Goal: Find specific page/section: Find specific page/section

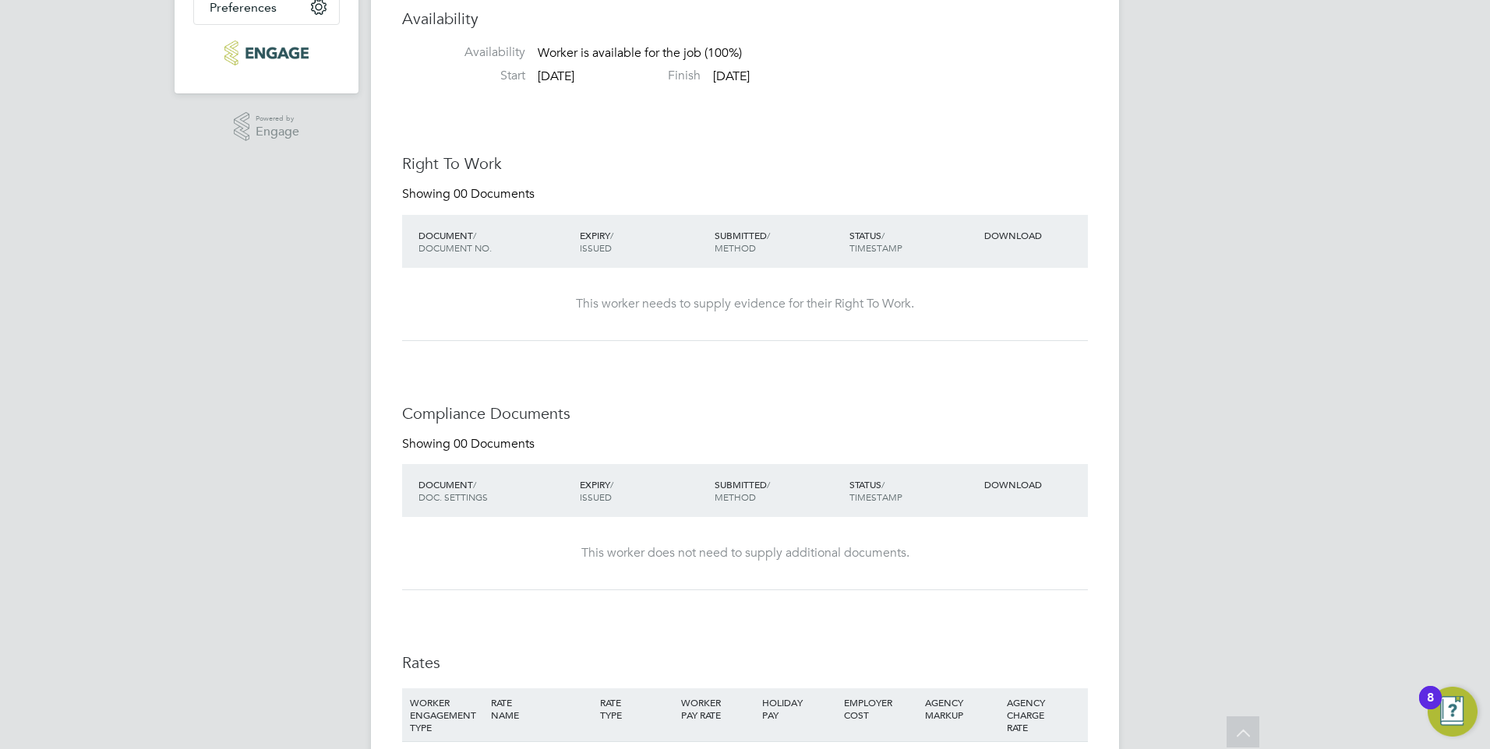
scroll to position [109, 0]
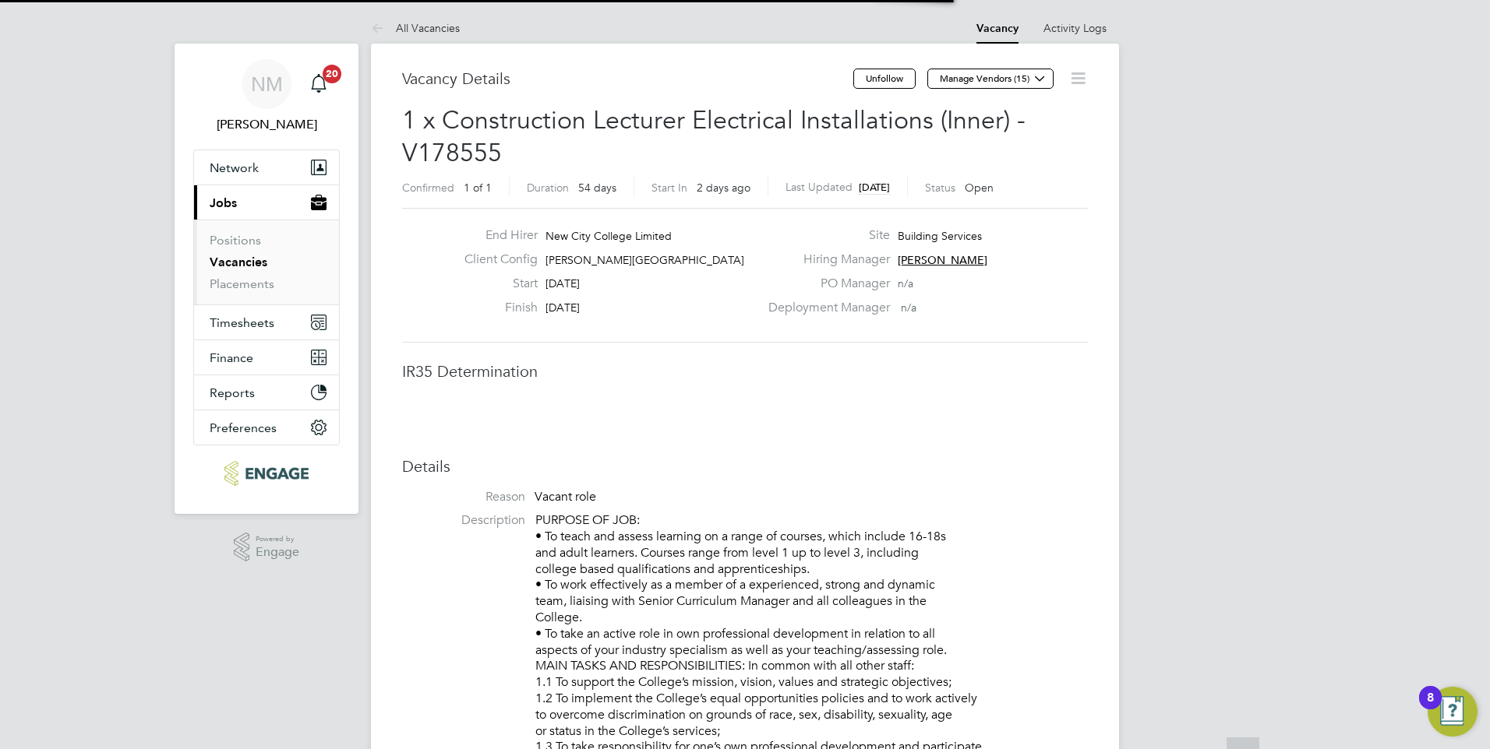
scroll to position [8, 8]
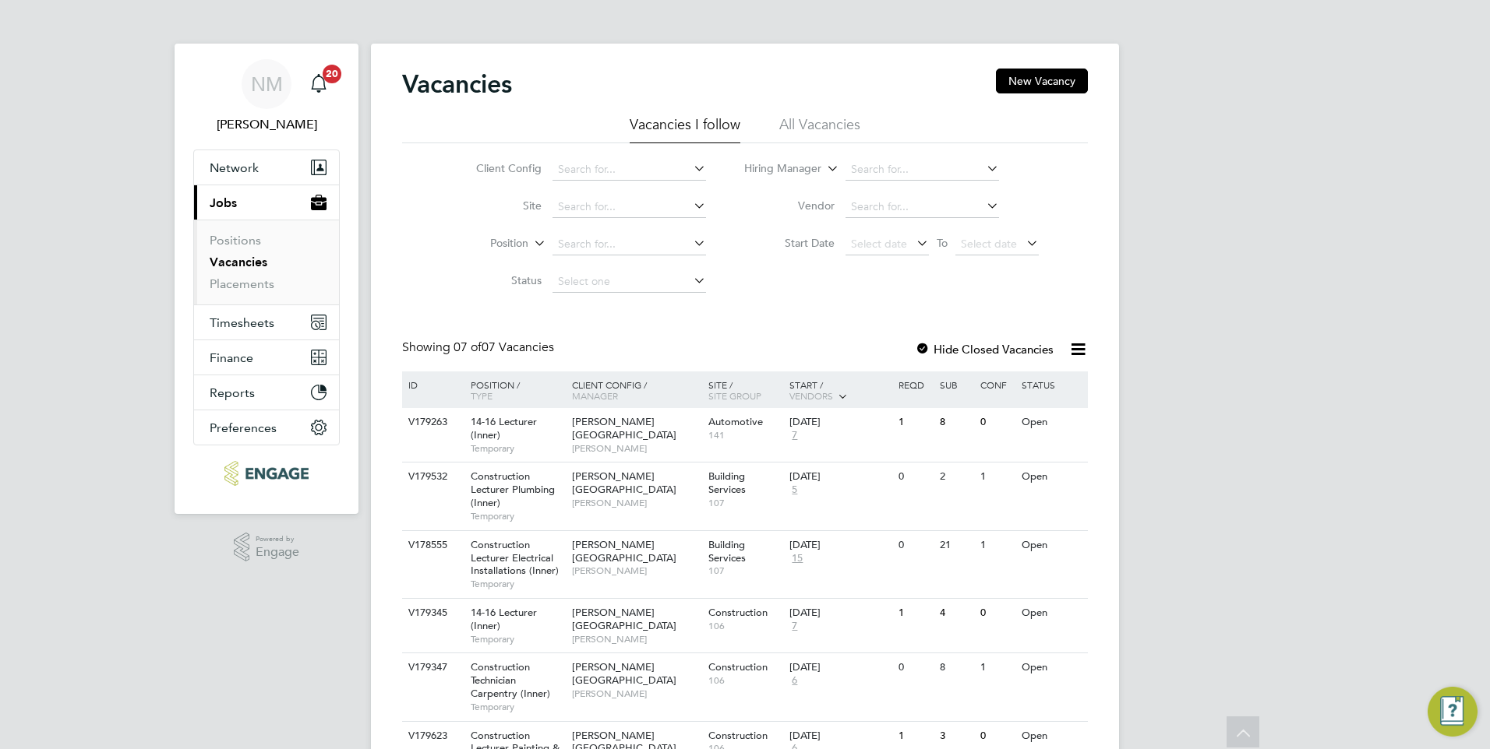
scroll to position [164, 0]
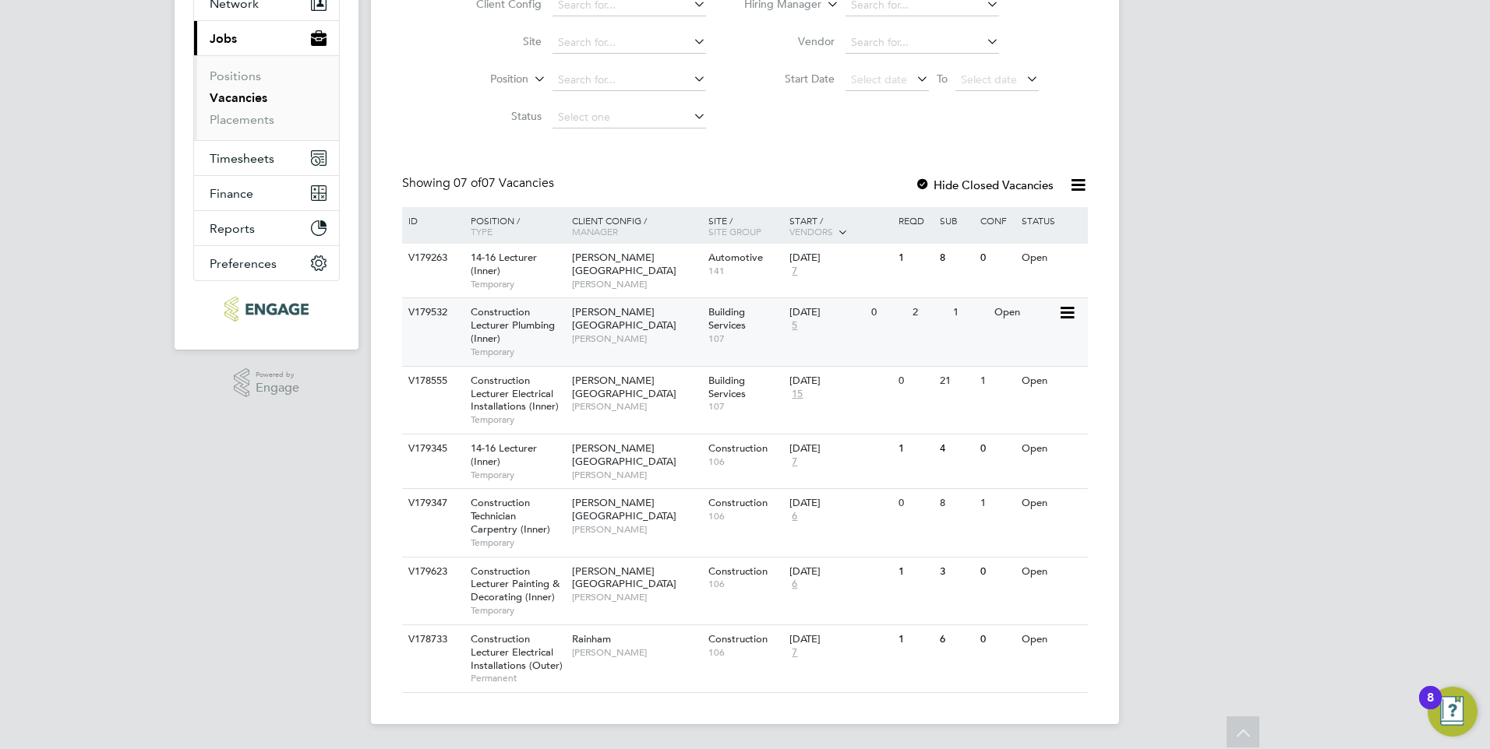
click at [538, 335] on div "Construction Lecturer Plumbing (Inner) Temporary" at bounding box center [513, 331] width 109 height 67
click at [568, 470] on div "[PERSON_NAME][GEOGRAPHIC_DATA] [PERSON_NAME]" at bounding box center [636, 462] width 136 height 54
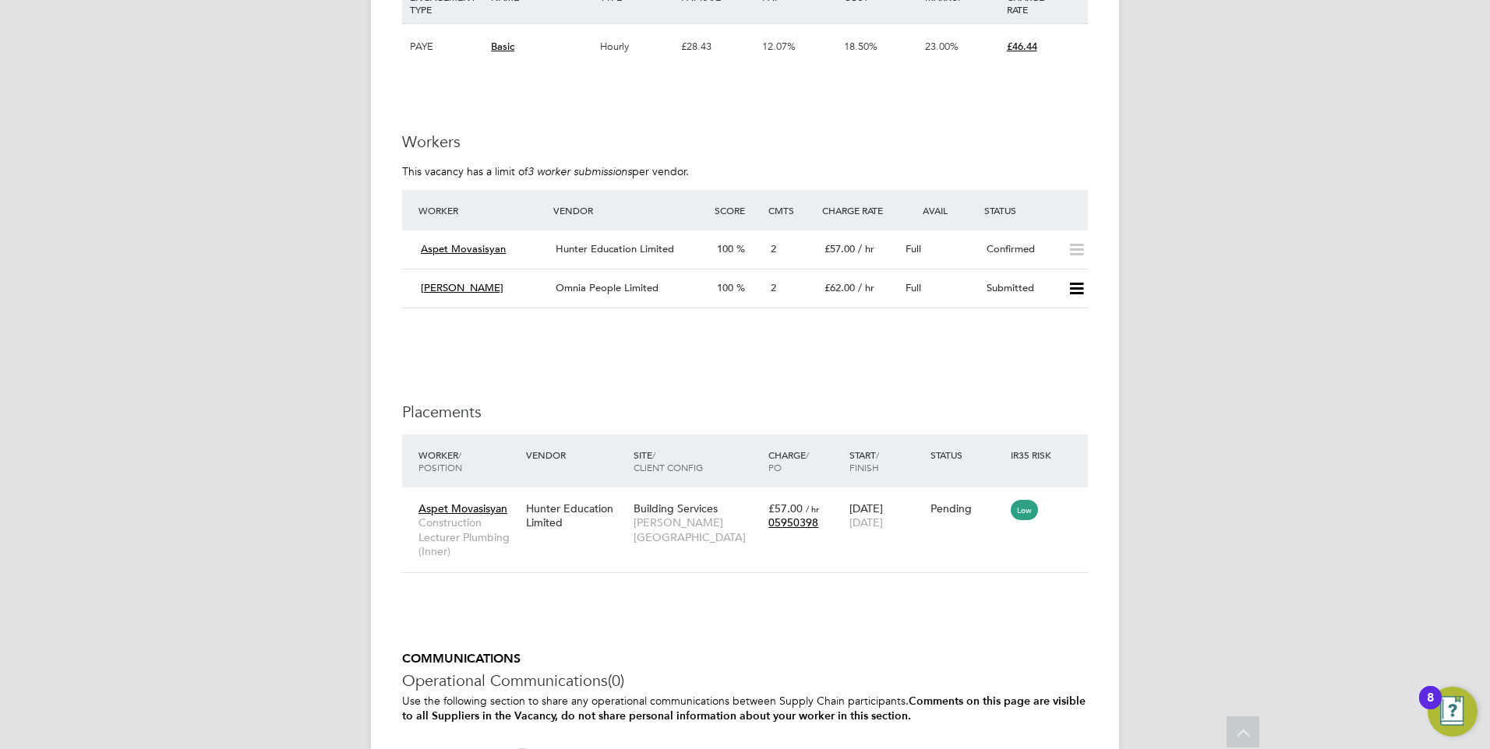
scroll to position [2650, 0]
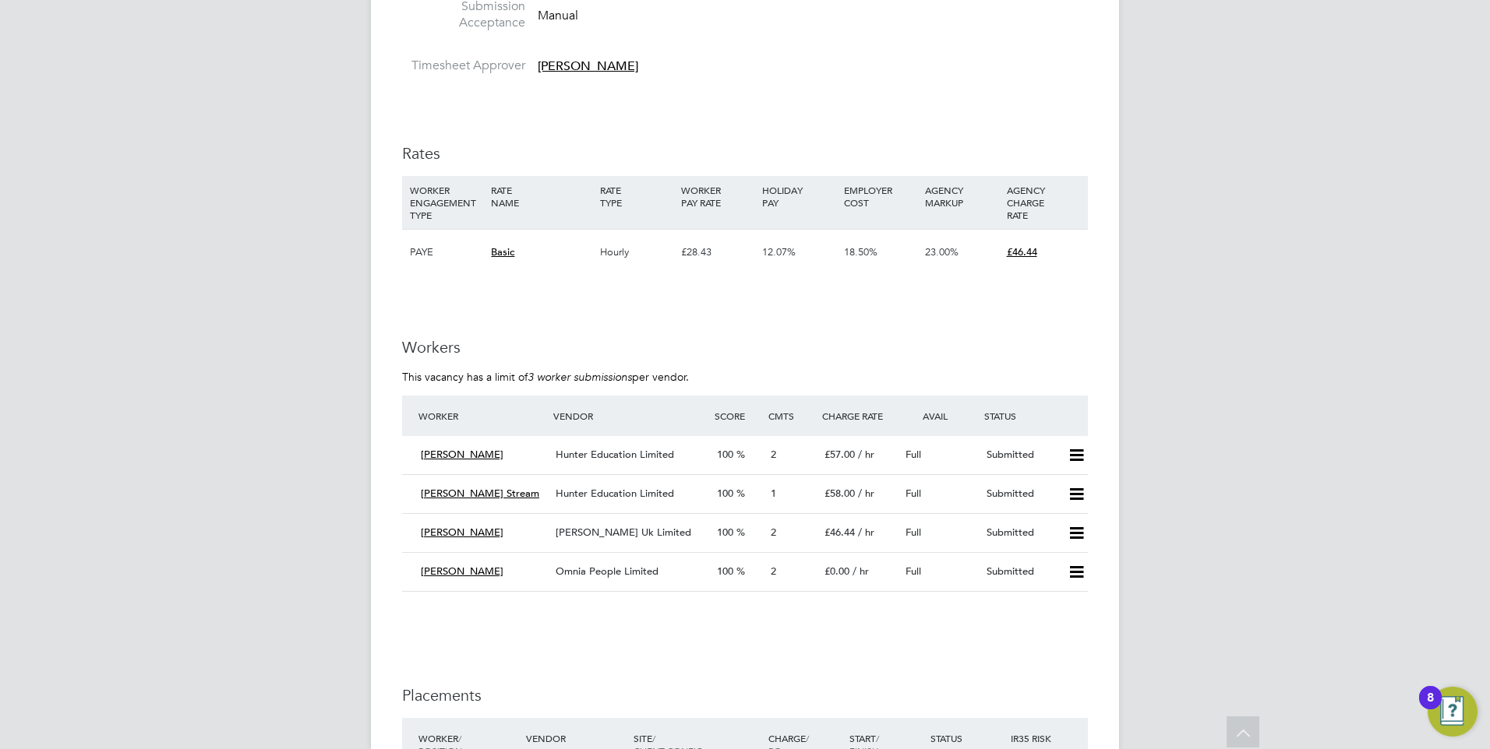
scroll to position [2649, 0]
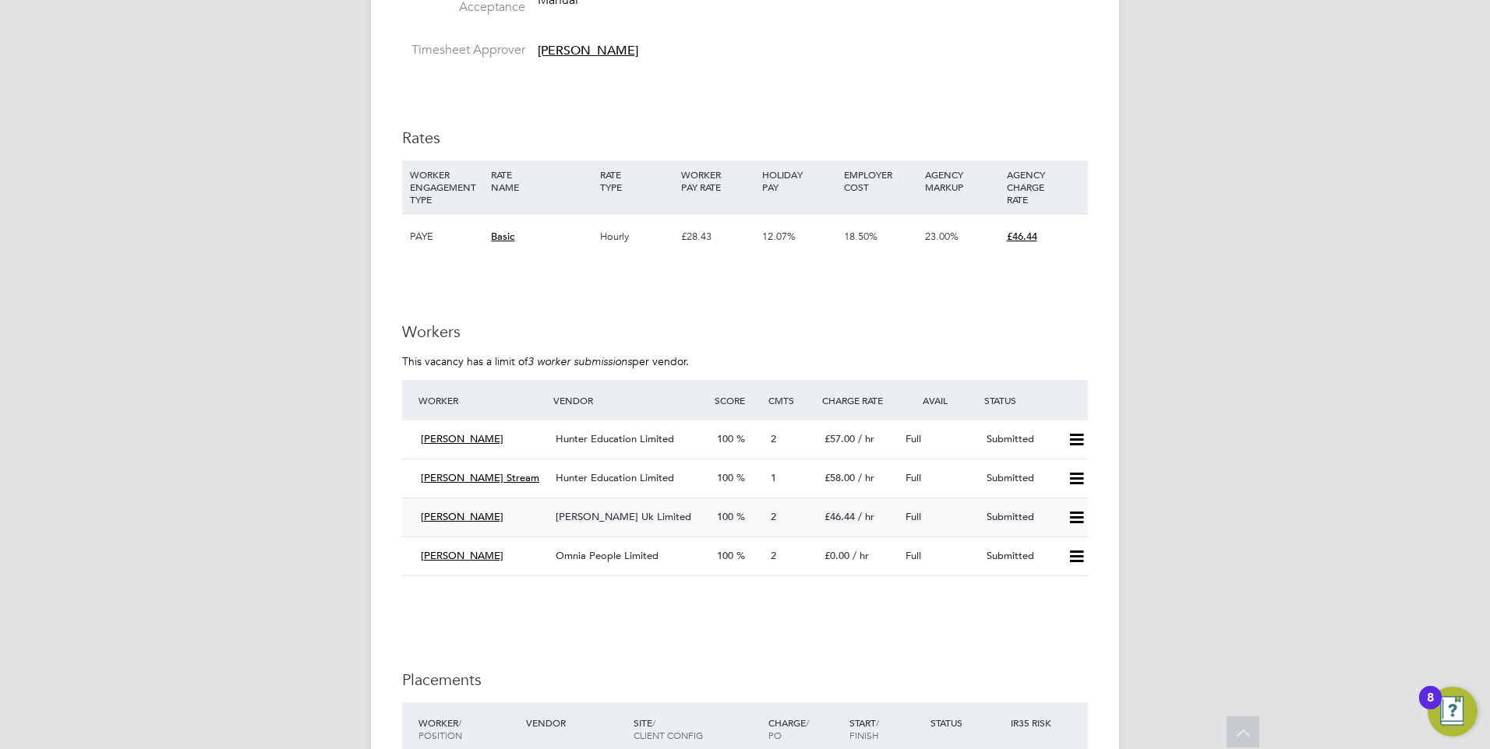
click at [594, 518] on span "Morgan Hunt Uk Limited" at bounding box center [623, 516] width 136 height 13
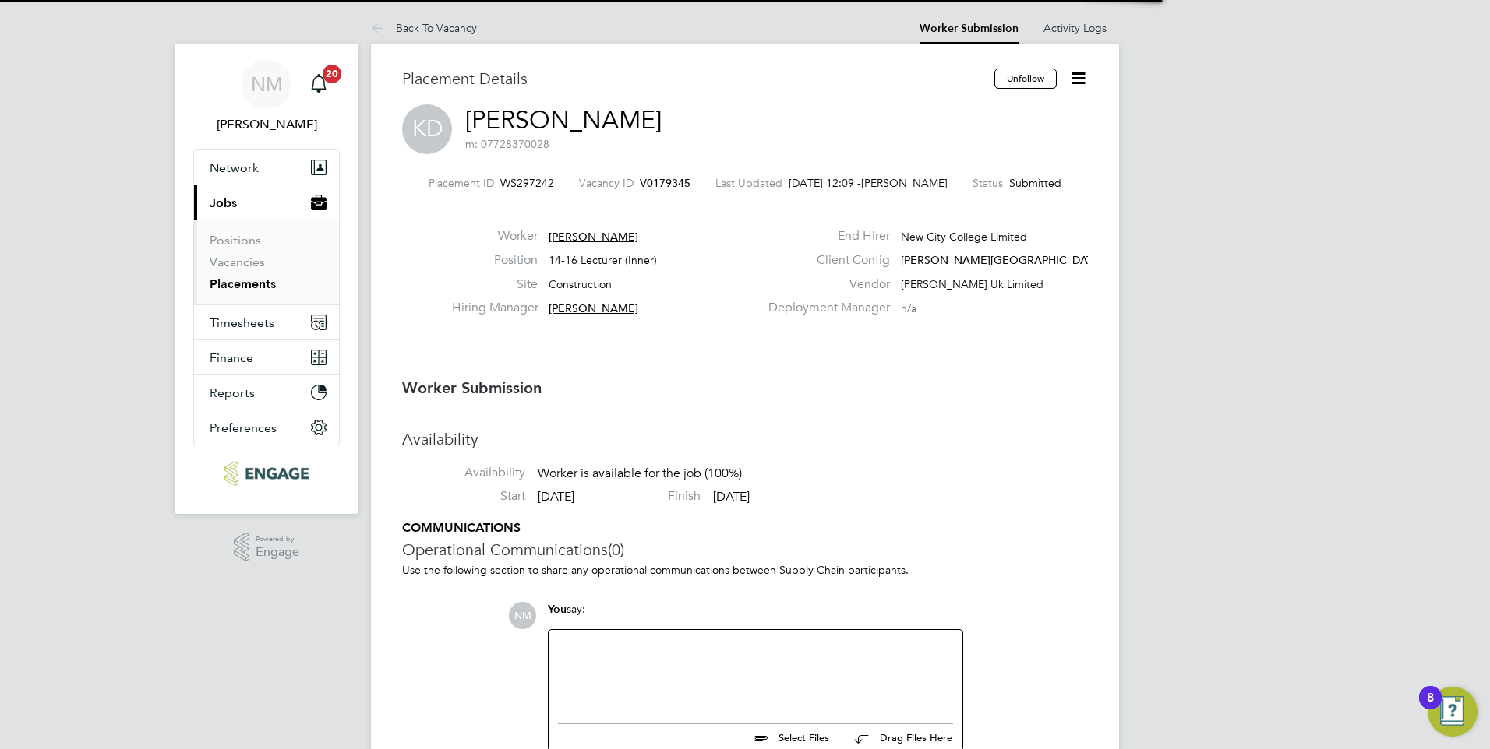
scroll to position [8, 8]
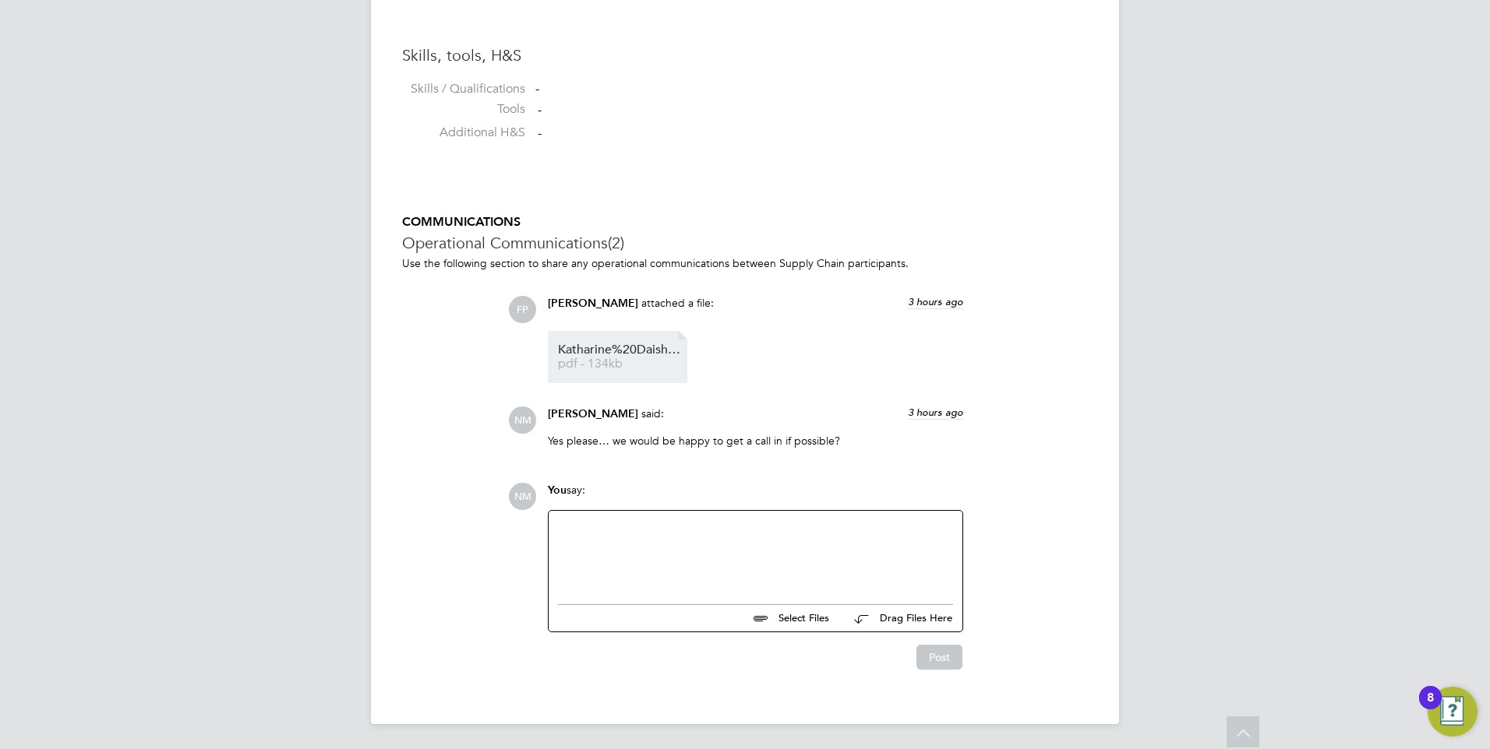
click at [616, 363] on span "pdf - 134kb" at bounding box center [620, 364] width 125 height 12
